Goal: Information Seeking & Learning: Find specific page/section

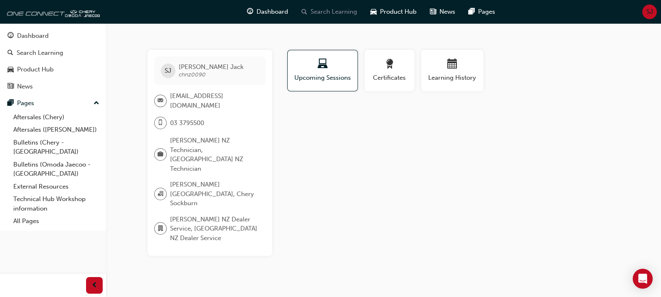
click at [322, 10] on span "Search Learning" at bounding box center [334, 12] width 47 height 10
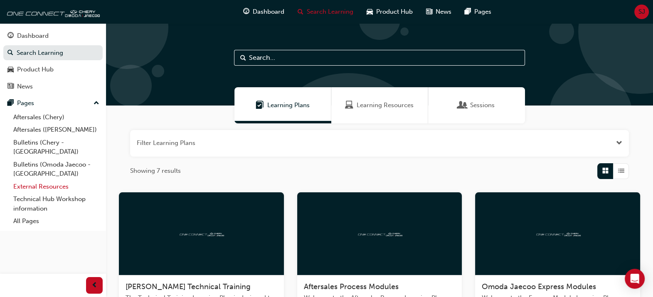
click at [38, 180] on link "External Resources" at bounding box center [56, 186] width 93 height 13
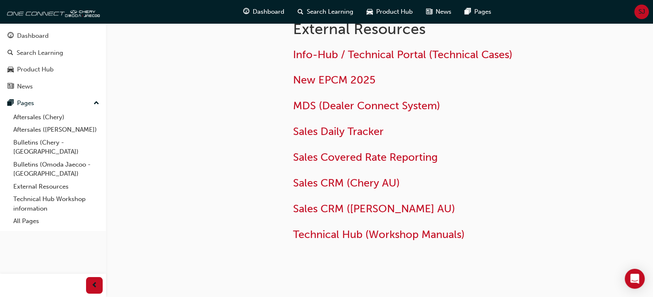
scroll to position [50, 0]
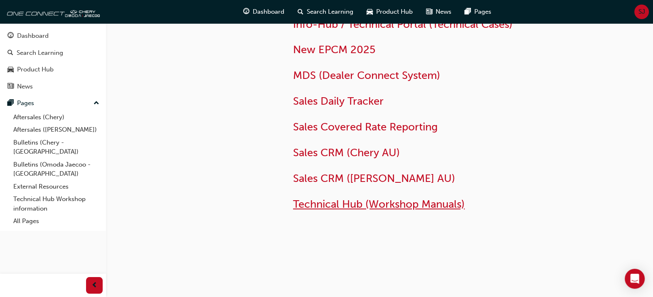
click at [319, 205] on span "Technical Hub (Workshop Manuals)" at bounding box center [379, 204] width 172 height 13
